Goal: Task Accomplishment & Management: Use online tool/utility

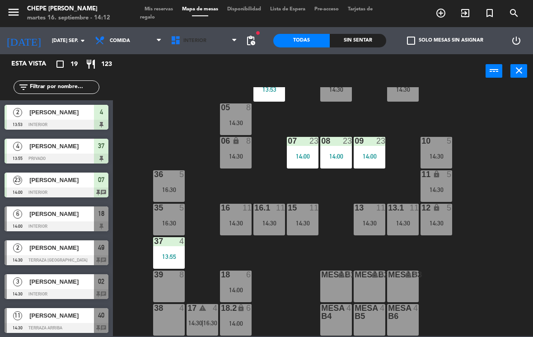
click at [199, 33] on span "Interior" at bounding box center [204, 41] width 76 height 20
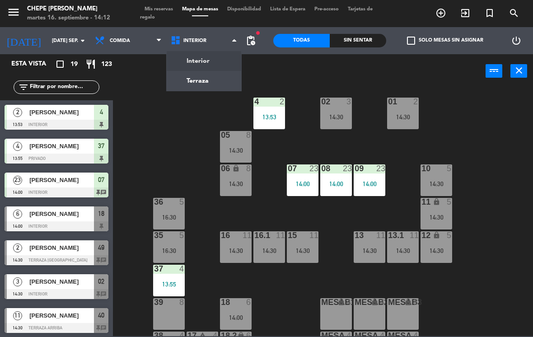
click at [206, 82] on ng-component "menu Chepe [PERSON_NAME] martes 16. septiembre - 14:12 Mis reservas Mapa de mes…" at bounding box center [266, 168] width 533 height 336
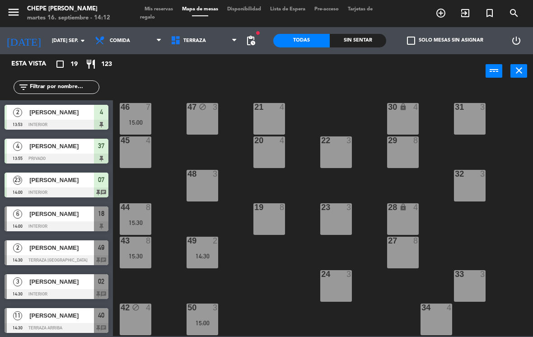
click at [193, 186] on div "48 3" at bounding box center [202, 186] width 32 height 32
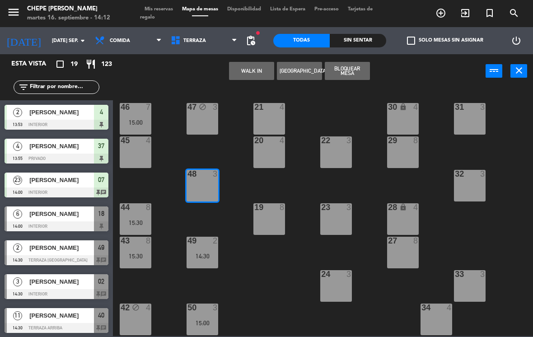
click at [255, 66] on button "WALK IN" at bounding box center [251, 71] width 45 height 18
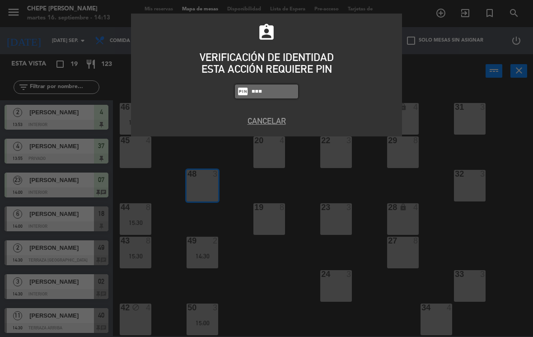
type input "4836"
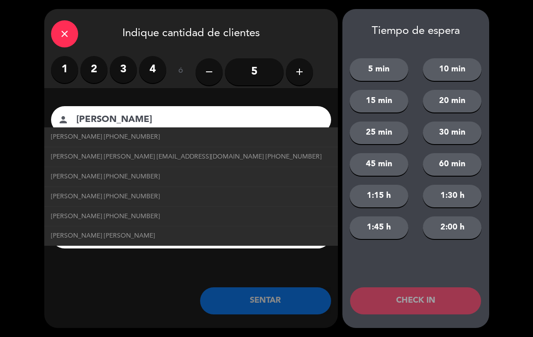
type input "[PERSON_NAME]"
click at [71, 138] on span "[PERSON_NAME] [PHONE_NUMBER]" at bounding box center [105, 137] width 109 height 10
type input "[PHONE_NUMBER]"
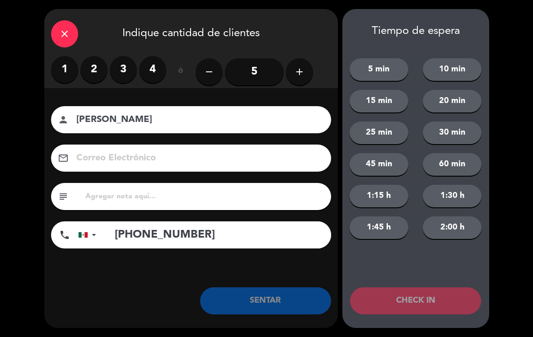
click at [114, 69] on label "3" at bounding box center [123, 69] width 27 height 27
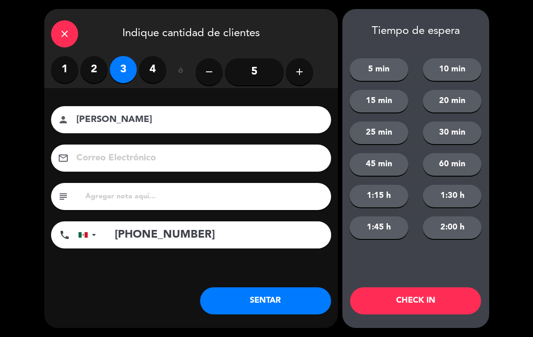
click at [292, 298] on button "SENTAR" at bounding box center [265, 300] width 131 height 27
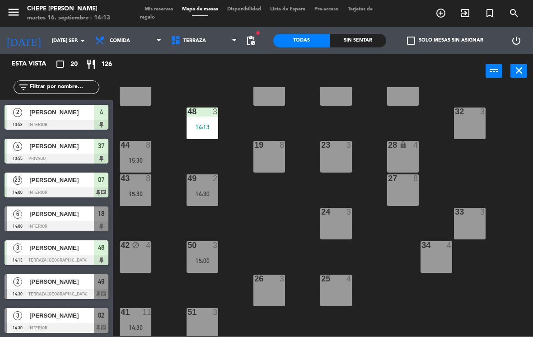
scroll to position [60, 0]
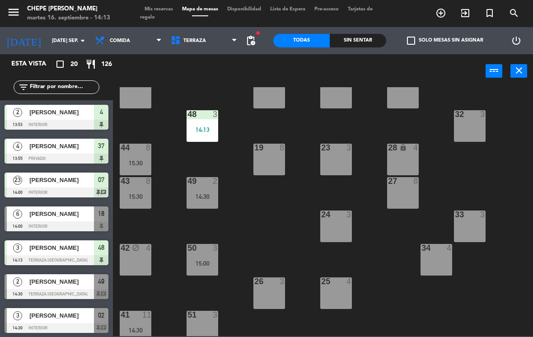
click at [188, 130] on div "14:13" at bounding box center [202, 129] width 32 height 6
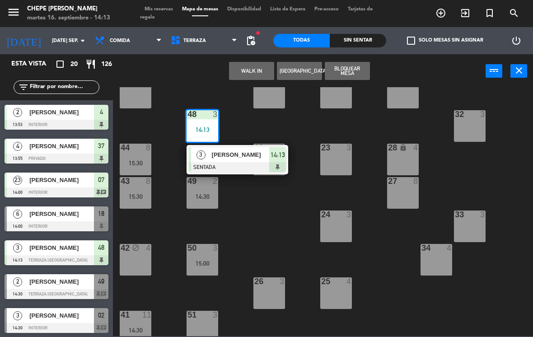
click at [440, 303] on div "21 4 30 lock 4 46 7 15:00 47 block 3 31 3 20 4 22 3 29 8 45 4 32 3 48 3 14:13 3…" at bounding box center [325, 211] width 414 height 249
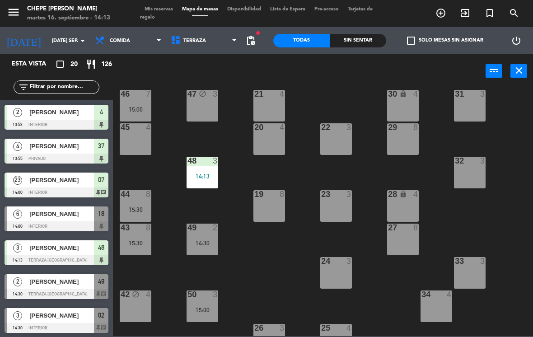
scroll to position [23, 0]
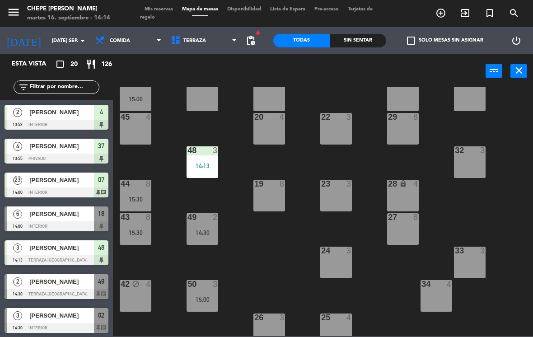
click at [206, 229] on div "14:30" at bounding box center [202, 232] width 32 height 6
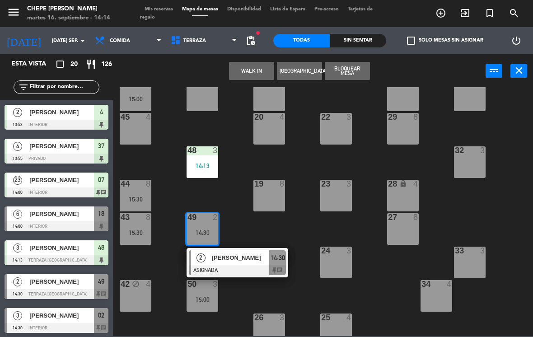
click at [197, 227] on div "49 2 14:30" at bounding box center [202, 229] width 32 height 32
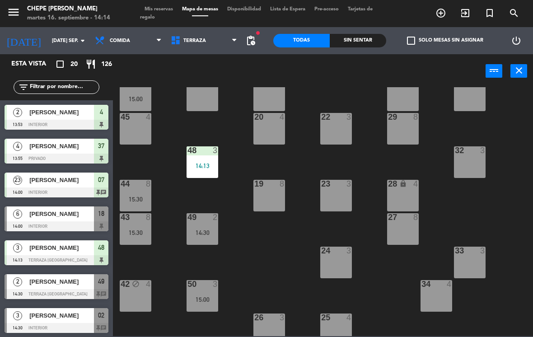
click at [197, 158] on div "48 3 14:13" at bounding box center [202, 162] width 32 height 32
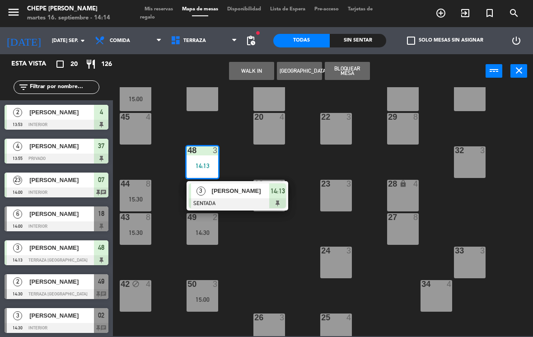
click at [203, 223] on div "49 2 14:30" at bounding box center [202, 229] width 32 height 32
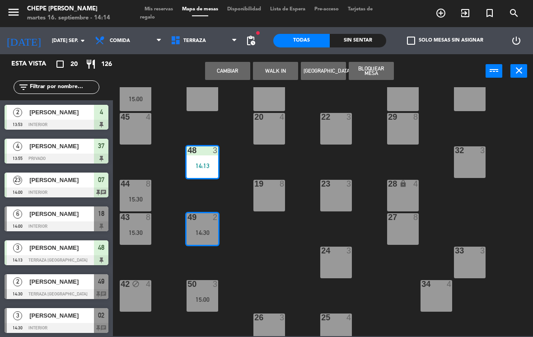
click at [224, 79] on button "Cambiar" at bounding box center [227, 71] width 45 height 18
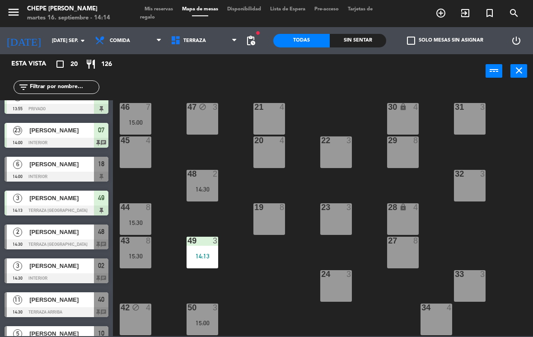
scroll to position [56, 0]
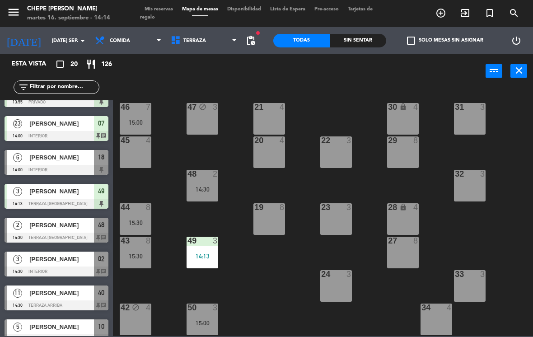
click at [43, 297] on div "[PERSON_NAME]" at bounding box center [60, 292] width 65 height 15
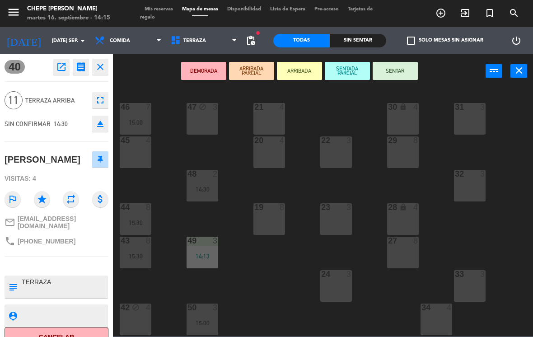
click at [407, 77] on button "SENTAR" at bounding box center [394, 71] width 45 height 18
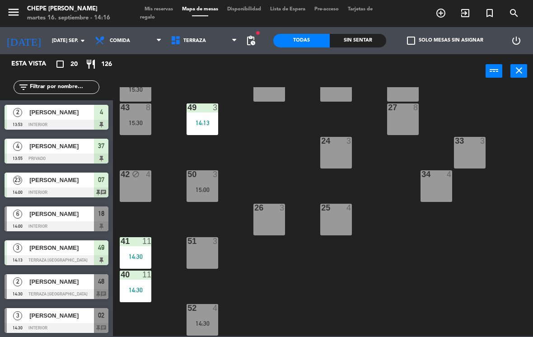
scroll to position [133, 0]
click at [209, 255] on div "51 3" at bounding box center [202, 253] width 32 height 32
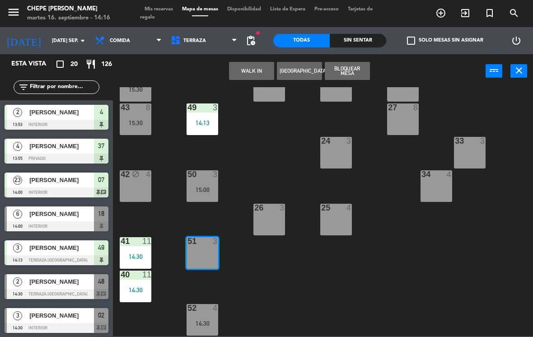
click at [255, 69] on button "WALK IN" at bounding box center [251, 71] width 45 height 18
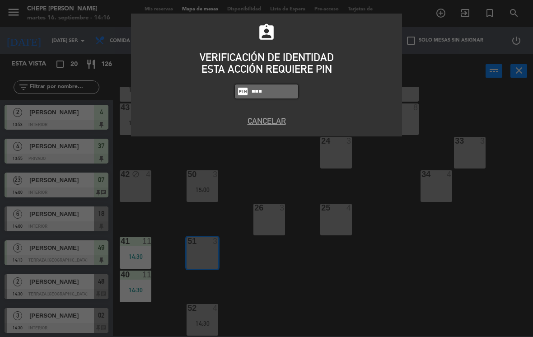
type input "4836"
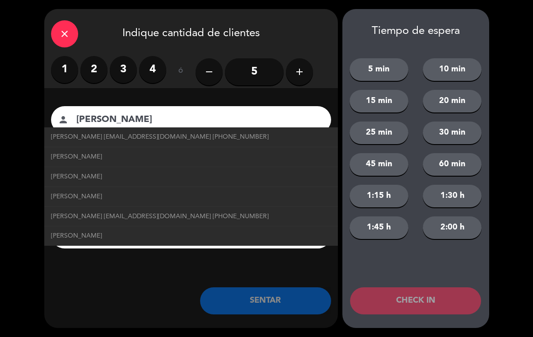
type input "[PERSON_NAME]"
click at [65, 138] on span "[PERSON_NAME] [EMAIL_ADDRESS][DOMAIN_NAME] [PHONE_NUMBER]" at bounding box center [160, 137] width 218 height 10
type input "[EMAIL_ADDRESS][DOMAIN_NAME]"
type input "[PHONE_NUMBER]"
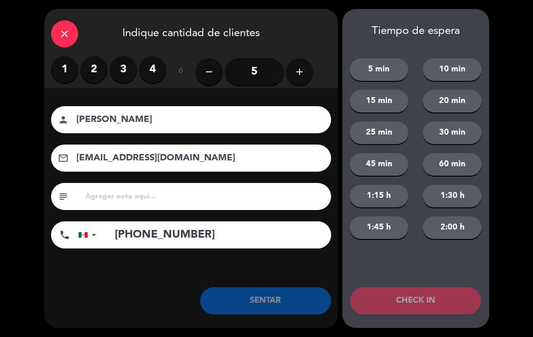
click at [126, 74] on label "3" at bounding box center [123, 69] width 27 height 27
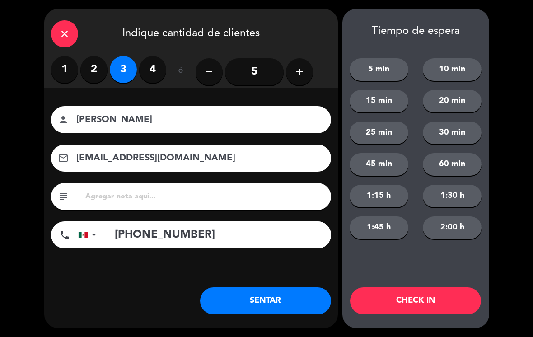
click at [227, 292] on button "SENTAR" at bounding box center [265, 300] width 131 height 27
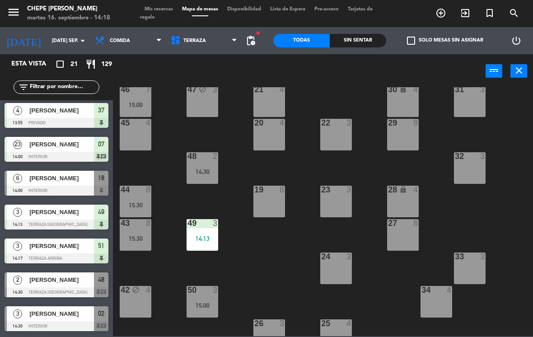
scroll to position [39, 0]
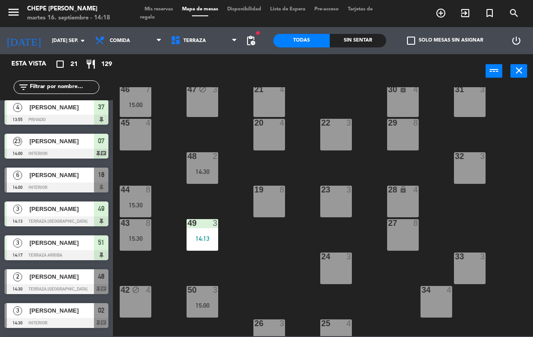
click at [47, 88] on input "text" at bounding box center [64, 87] width 70 height 10
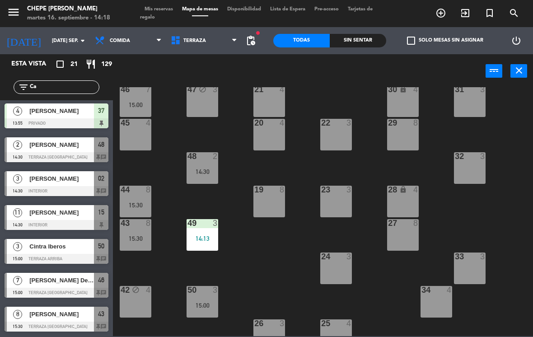
scroll to position [0, 0]
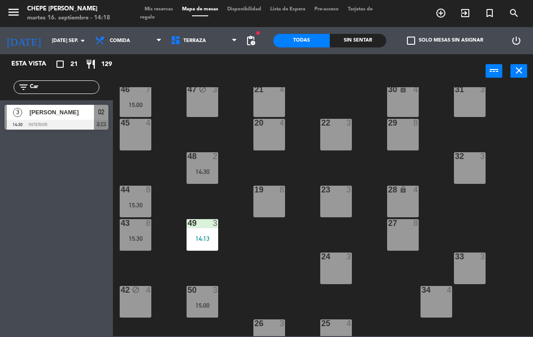
type input "Car"
click at [59, 117] on div "[PERSON_NAME]" at bounding box center [60, 112] width 65 height 15
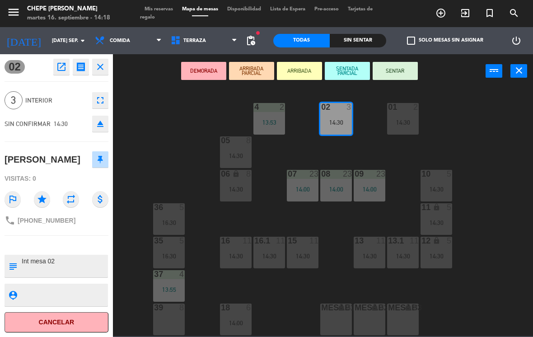
click at [408, 68] on button "SENTAR" at bounding box center [394, 71] width 45 height 18
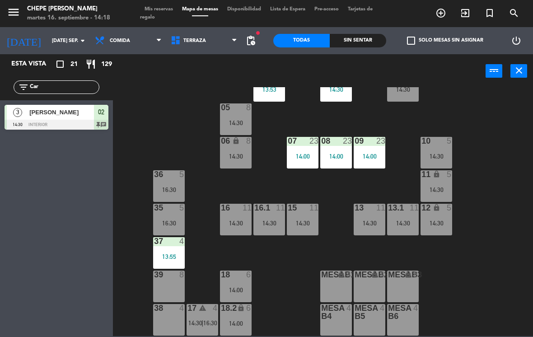
scroll to position [33, 0]
click at [48, 85] on input "Car" at bounding box center [64, 87] width 70 height 10
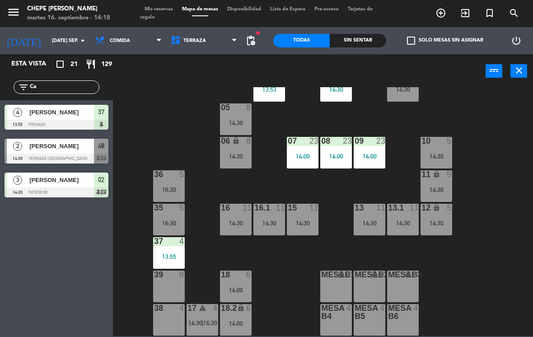
type input "C"
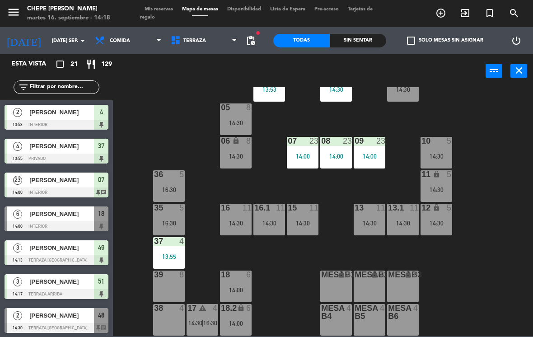
click at [471, 139] on div "02 3 14:30 4 2 13:53 01 2 14:30 05 8 14:30 06 lock 8 14:30 07 23 14:00 09 23 14…" at bounding box center [325, 211] width 414 height 249
click at [352, 47] on div "Sin sentar" at bounding box center [357, 41] width 56 height 14
